Goal: Task Accomplishment & Management: Use online tool/utility

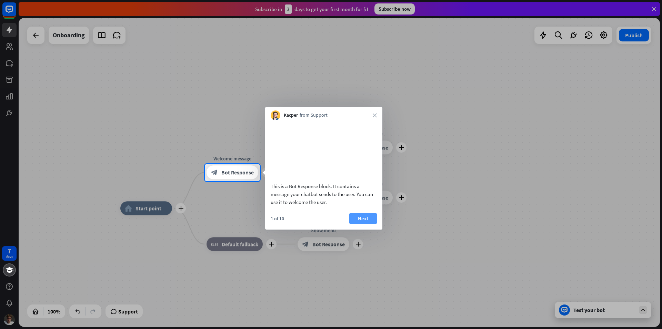
click at [360, 223] on button "Next" at bounding box center [363, 218] width 28 height 11
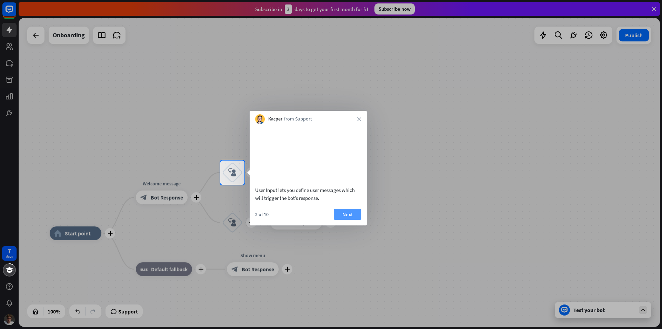
click at [356, 220] on button "Next" at bounding box center [348, 214] width 28 height 11
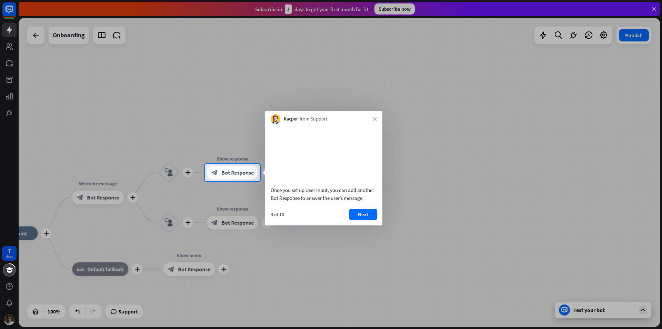
click at [368, 220] on button "Next" at bounding box center [363, 214] width 28 height 11
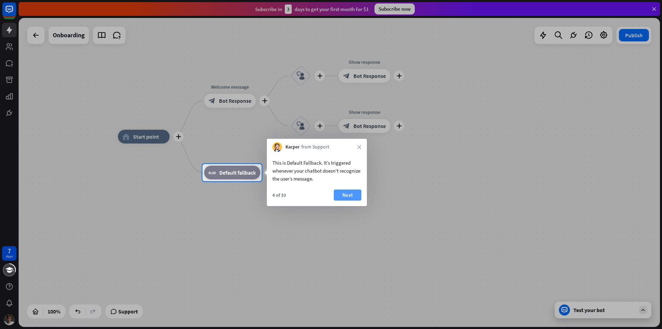
click at [350, 199] on button "Next" at bounding box center [348, 194] width 28 height 11
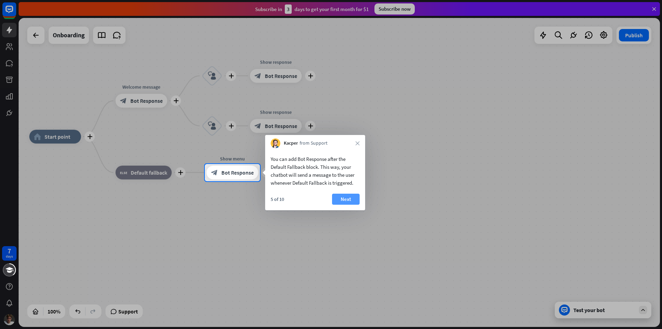
click at [339, 197] on button "Next" at bounding box center [346, 198] width 28 height 11
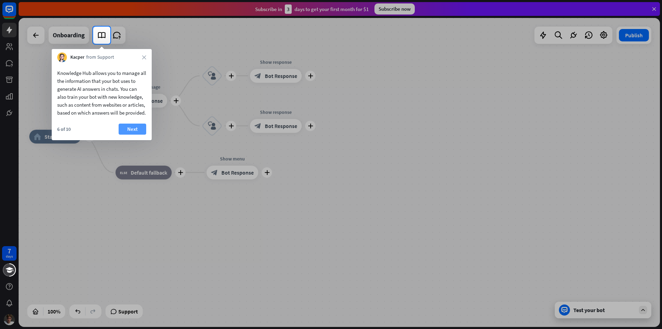
click at [130, 124] on button "Next" at bounding box center [133, 128] width 28 height 11
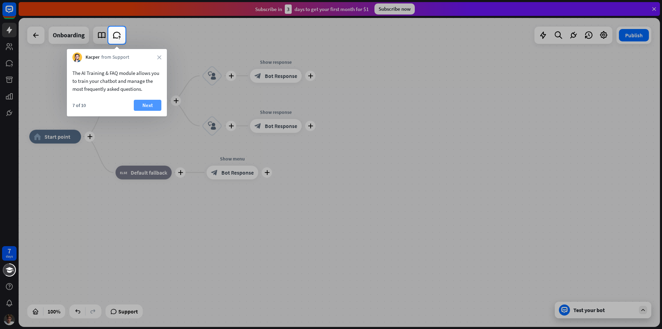
click at [152, 105] on button "Next" at bounding box center [148, 105] width 28 height 11
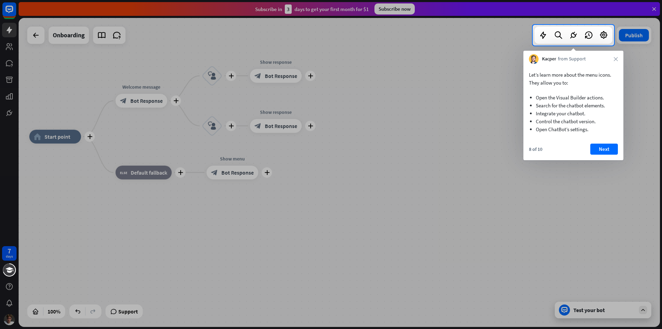
click at [606, 143] on div "Let’s learn more about the menu icons. They allow you to: Open the Visual Build…" at bounding box center [573, 112] width 100 height 96
click at [609, 147] on button "Next" at bounding box center [604, 148] width 28 height 11
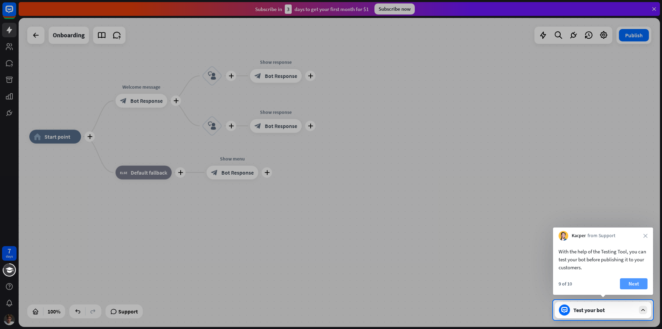
click at [645, 282] on button "Next" at bounding box center [634, 283] width 28 height 11
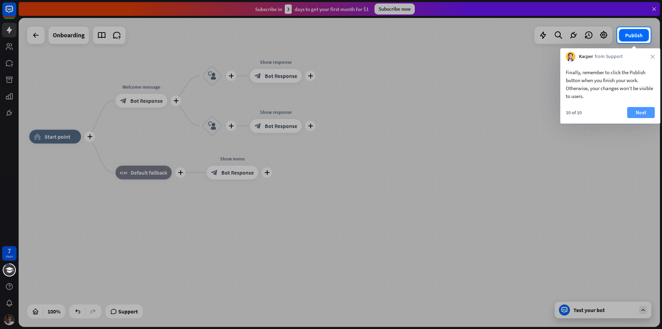
click at [646, 116] on button "Next" at bounding box center [641, 112] width 28 height 11
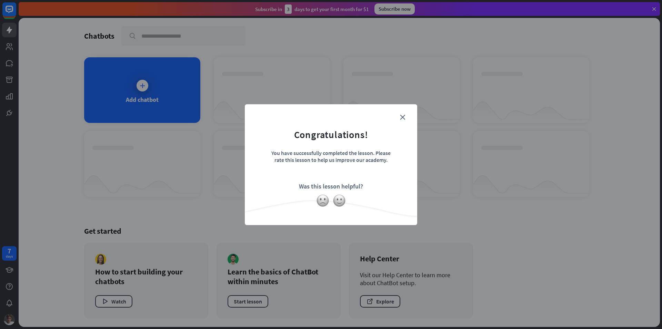
click at [406, 115] on form "Congratulations! You have successfully completed the lesson. Please rate this l…" at bounding box center [330, 154] width 155 height 82
click at [402, 117] on icon "close" at bounding box center [402, 116] width 5 height 5
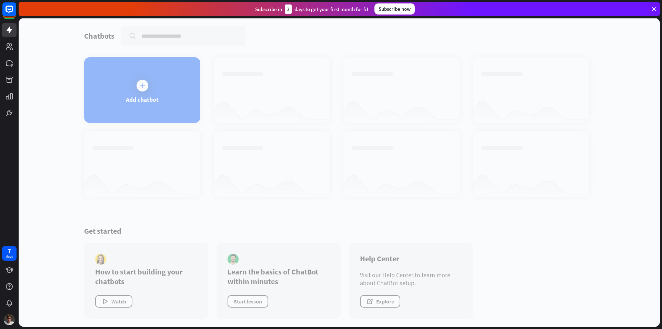
click at [139, 95] on div at bounding box center [339, 172] width 641 height 309
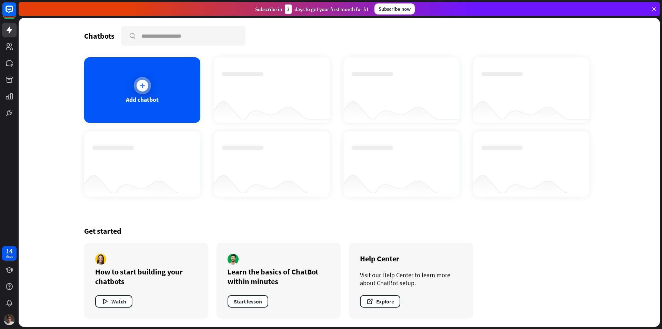
click at [135, 89] on div at bounding box center [142, 85] width 17 height 17
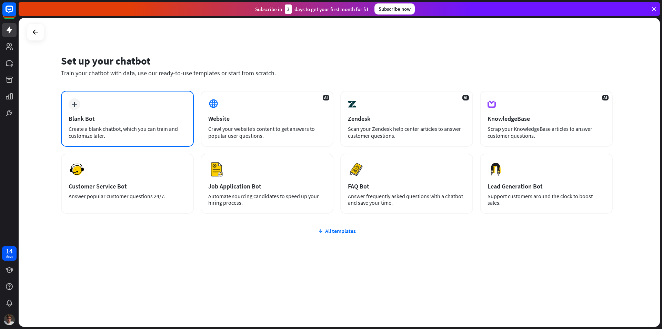
click at [147, 105] on div "plus Blank Bot Create a blank chatbot, which you can train and customize later." at bounding box center [127, 119] width 133 height 56
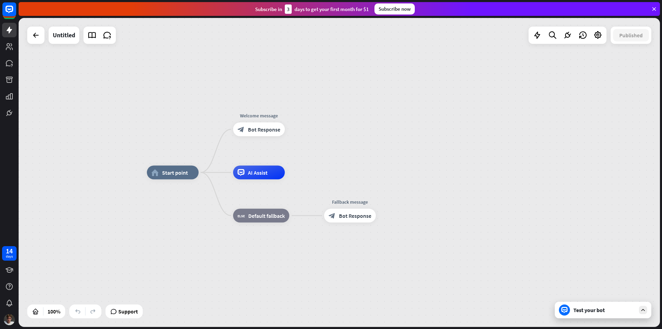
click at [185, 196] on div "Edit name more_horiz home_2 Start point Welcome message block_bot_response Bot …" at bounding box center [467, 326] width 641 height 309
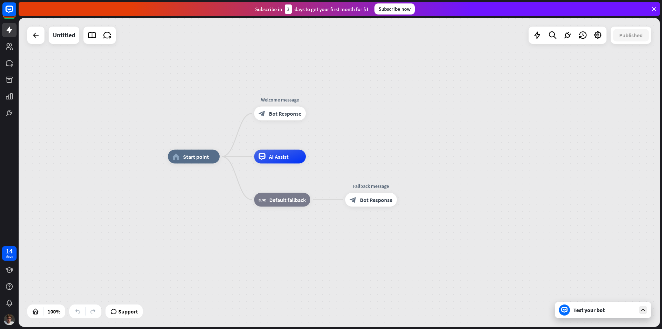
drag, startPoint x: 405, startPoint y: 144, endPoint x: 426, endPoint y: 129, distance: 26.6
click at [426, 129] on div "home_2 Start point Welcome message block_bot_response Bot Response AI Assist bl…" at bounding box center [339, 172] width 641 height 309
click at [214, 161] on div "home_2 Start point" at bounding box center [194, 157] width 52 height 14
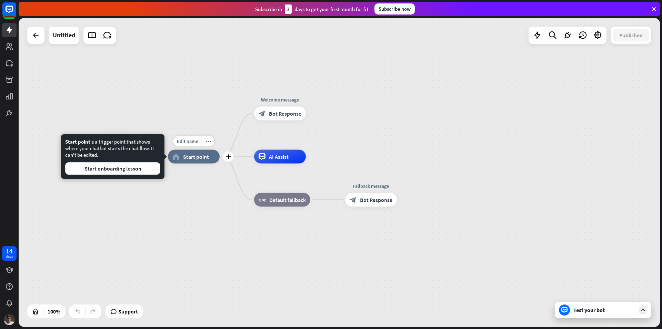
click at [203, 182] on div "Edit name more_horiz plus home_2 Start point Welcome message block_bot_response…" at bounding box center [488, 311] width 641 height 309
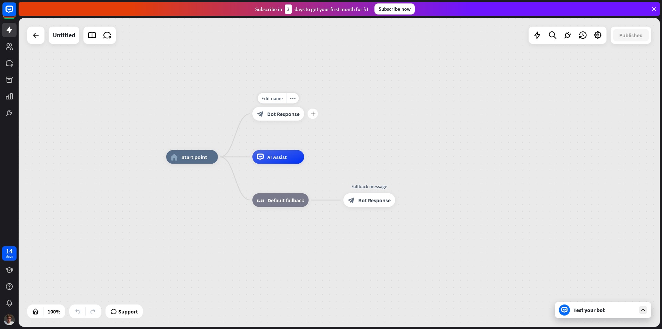
click at [289, 117] on span "Bot Response" at bounding box center [283, 113] width 32 height 7
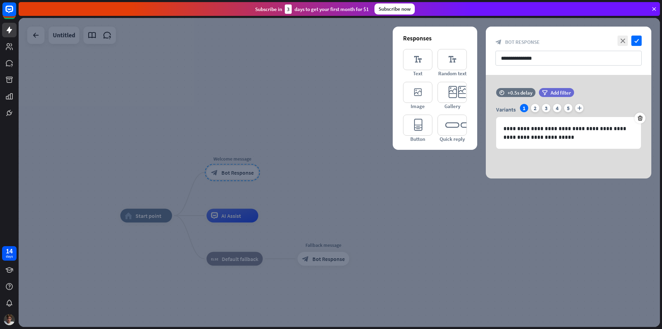
click at [616, 40] on div "close check" at bounding box center [629, 41] width 26 height 10
click at [621, 38] on icon "close" at bounding box center [622, 41] width 10 height 10
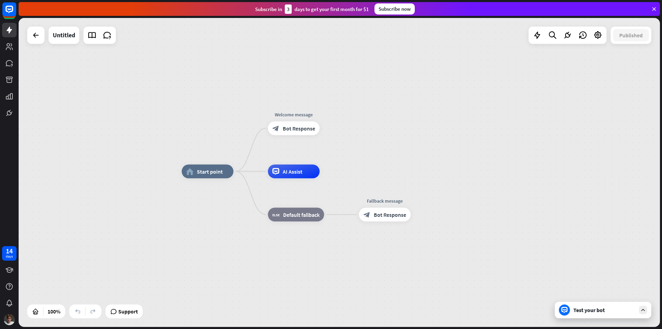
drag, startPoint x: 355, startPoint y: 148, endPoint x: 413, endPoint y: 105, distance: 71.8
click at [413, 105] on div "home_2 Start point Welcome message block_bot_response Bot Response AI Assist bl…" at bounding box center [339, 172] width 641 height 309
click at [220, 159] on div "more_horiz" at bounding box center [221, 156] width 13 height 10
click at [206, 173] on span "Start point" at bounding box center [210, 171] width 26 height 7
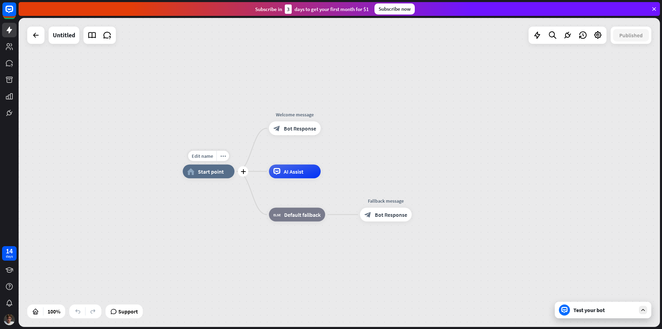
click at [202, 178] on div "Edit name more_horiz plus home_2 Start point" at bounding box center [209, 171] width 52 height 14
click at [205, 176] on div "home_2 Start point" at bounding box center [209, 171] width 52 height 14
click at [208, 158] on span "Edit name" at bounding box center [202, 156] width 21 height 6
click at [223, 178] on div "Edit name more_horiz plus home_2 Start point" at bounding box center [209, 171] width 52 height 14
click at [225, 158] on div "more_horiz" at bounding box center [222, 156] width 13 height 10
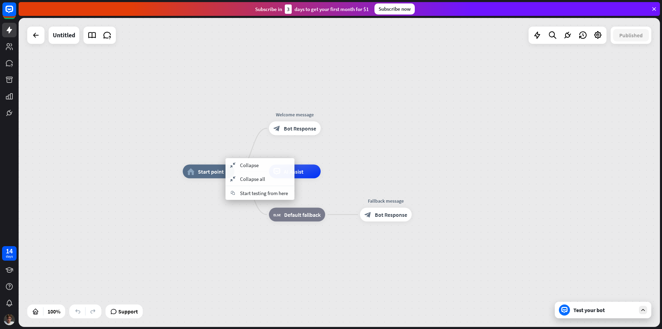
click at [219, 213] on div "home_2 Start point Welcome message block_bot_response Bot Response AI Assist bl…" at bounding box center [503, 325] width 641 height 309
click at [304, 133] on div "block_bot_response Bot Response" at bounding box center [295, 128] width 52 height 14
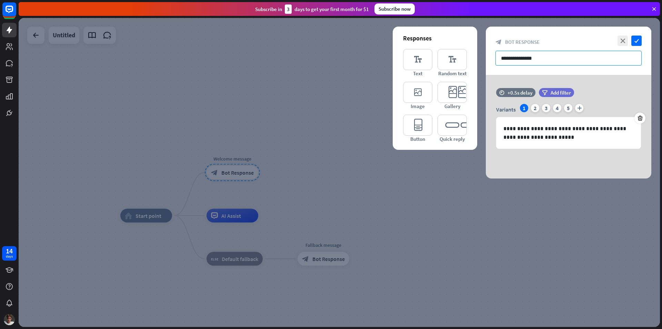
drag, startPoint x: 550, startPoint y: 62, endPoint x: 551, endPoint y: 56, distance: 6.0
click at [551, 56] on input "**********" at bounding box center [568, 58] width 146 height 15
click at [548, 138] on p "**********" at bounding box center [568, 132] width 130 height 17
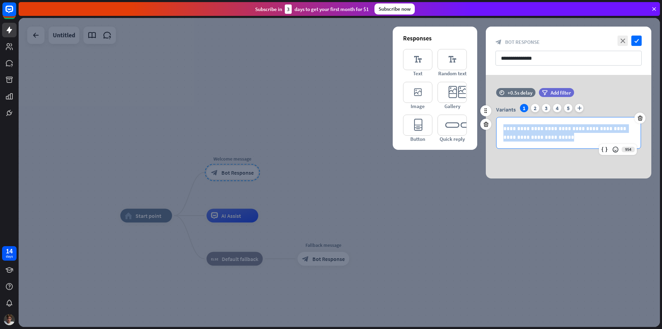
drag, startPoint x: 548, startPoint y: 138, endPoint x: 504, endPoint y: 128, distance: 44.9
click at [504, 128] on p "**********" at bounding box center [568, 132] width 130 height 17
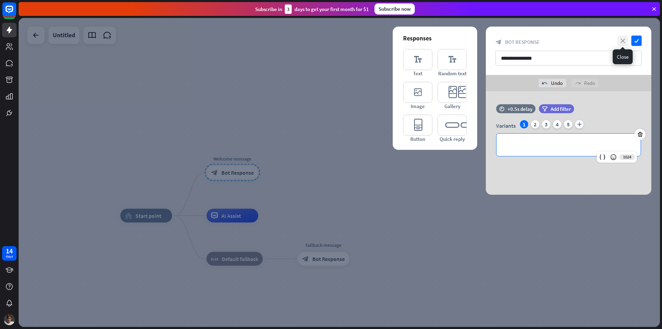
click at [618, 38] on icon "close" at bounding box center [622, 41] width 10 height 10
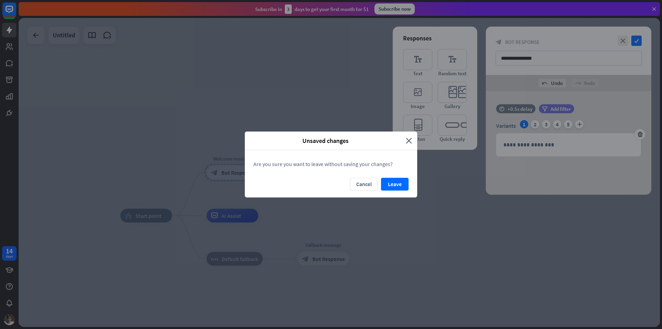
click at [395, 185] on button "Leave" at bounding box center [395, 184] width 28 height 13
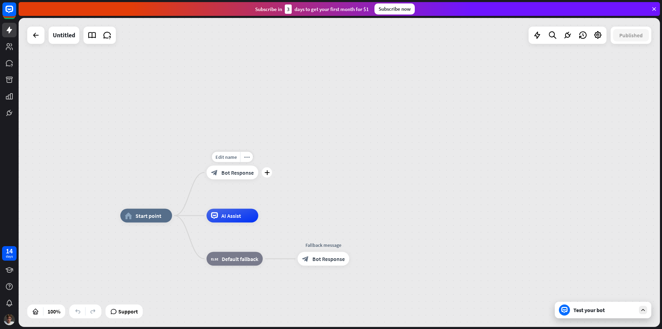
click at [230, 177] on div "block_bot_response Bot Response" at bounding box center [232, 172] width 52 height 14
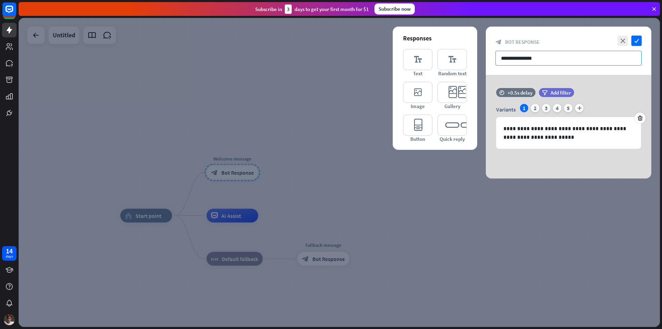
drag, startPoint x: 546, startPoint y: 61, endPoint x: 535, endPoint y: 58, distance: 11.0
click at [535, 58] on input "**********" at bounding box center [568, 58] width 146 height 15
click at [550, 140] on p "**********" at bounding box center [568, 132] width 130 height 17
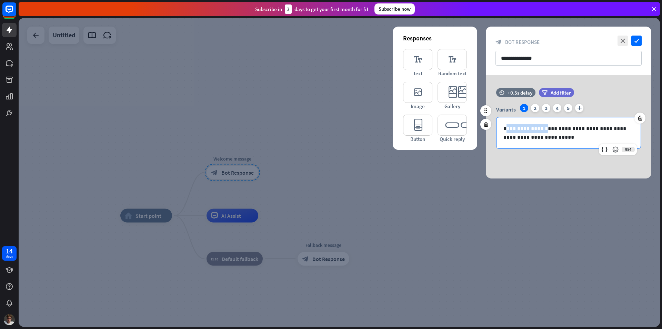
drag, startPoint x: 542, startPoint y: 131, endPoint x: 524, endPoint y: 133, distance: 18.3
click at [508, 126] on p "**********" at bounding box center [568, 132] width 130 height 17
drag, startPoint x: 546, startPoint y: 138, endPoint x: 504, endPoint y: 125, distance: 44.3
click at [504, 125] on p "**********" at bounding box center [568, 132] width 130 height 17
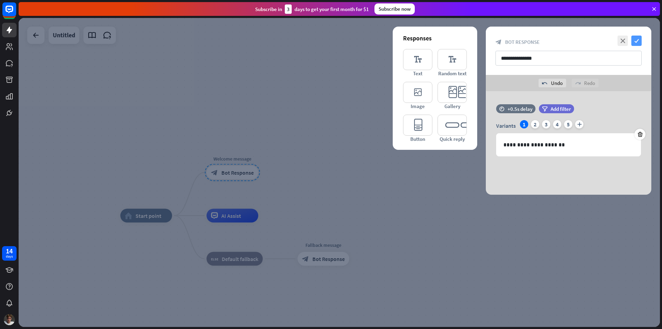
click at [638, 43] on icon "check" at bounding box center [636, 41] width 10 height 10
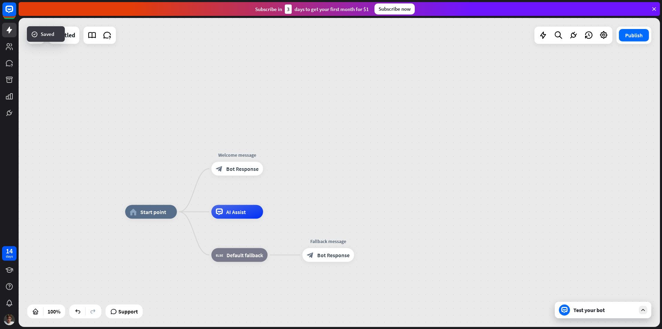
drag, startPoint x: 291, startPoint y: 172, endPoint x: 342, endPoint y: 104, distance: 85.2
click at [342, 104] on div "home_2 Start point Welcome message block_bot_response Bot Response AI Assist bl…" at bounding box center [339, 172] width 641 height 309
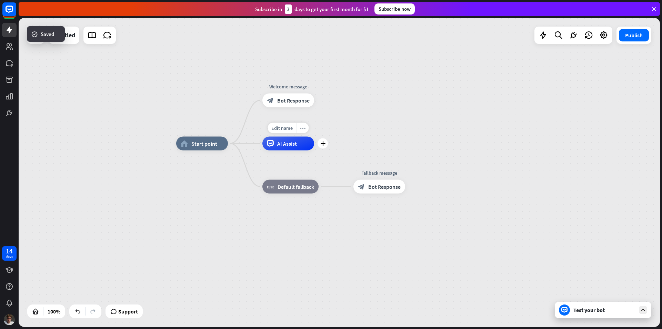
click at [296, 144] on span "AI Assist" at bounding box center [287, 143] width 20 height 7
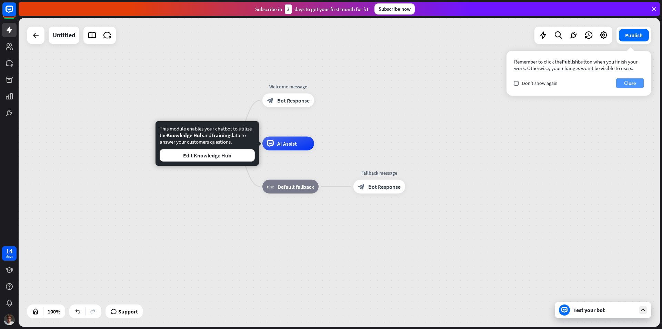
click at [635, 83] on button "Close" at bounding box center [630, 83] width 28 height 10
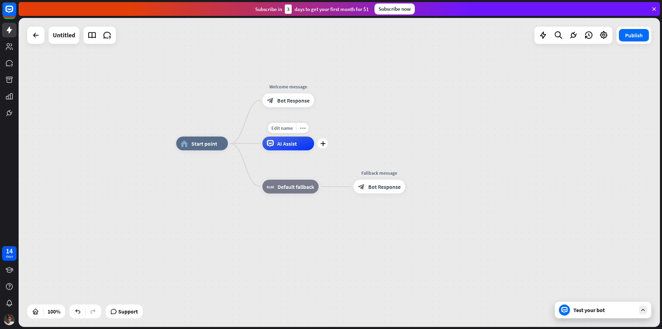
click at [270, 147] on icon at bounding box center [270, 143] width 7 height 7
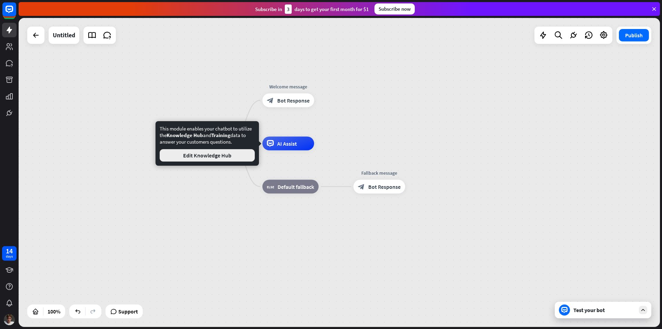
click at [231, 158] on button "Edit Knowledge Hub" at bounding box center [207, 155] width 95 height 12
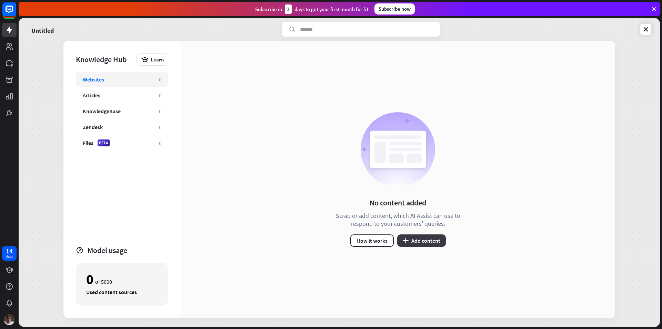
click at [437, 240] on button "plus Add content" at bounding box center [421, 240] width 49 height 12
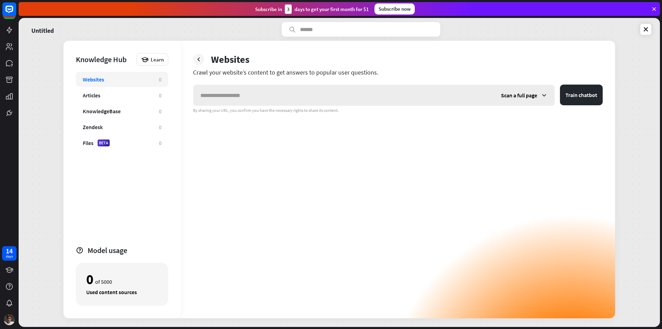
click at [287, 95] on input "text" at bounding box center [343, 95] width 301 height 21
click at [523, 97] on span "Scan a full page" at bounding box center [519, 95] width 36 height 7
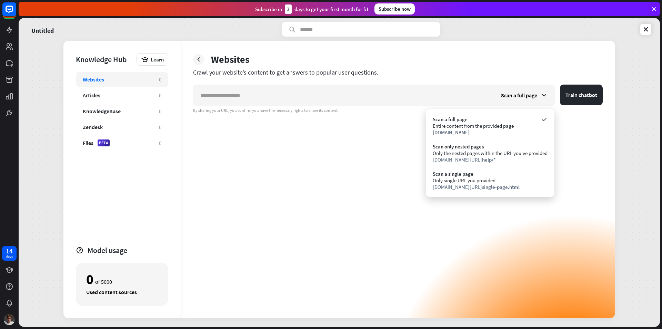
click at [587, 139] on div "Scan a full page Train chatbot By sharing your URL, you confirm you have the ne…" at bounding box center [398, 200] width 410 height 233
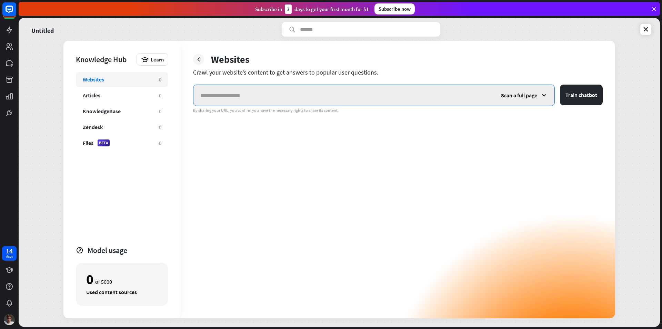
click at [276, 95] on input "text" at bounding box center [343, 95] width 301 height 21
paste input "**********"
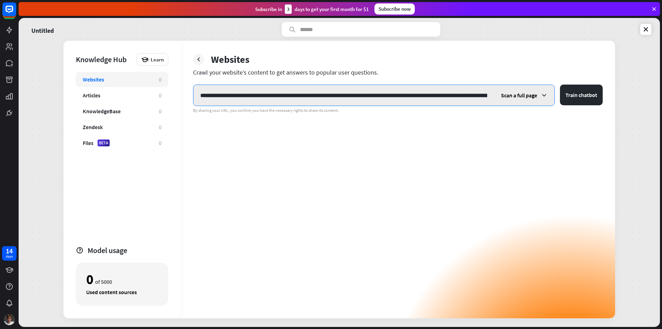
scroll to position [0, 160]
type input "**********"
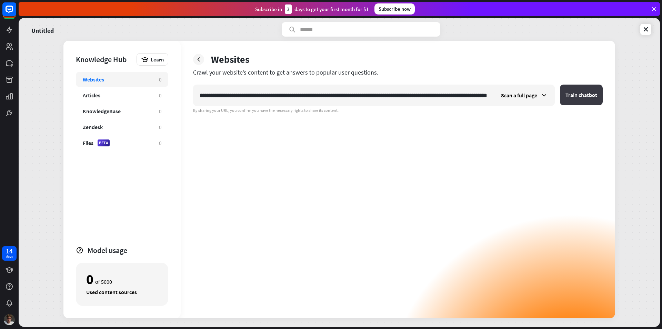
scroll to position [0, 0]
click at [566, 90] on button "Train chatbot" at bounding box center [581, 94] width 43 height 21
